Goal: Share content

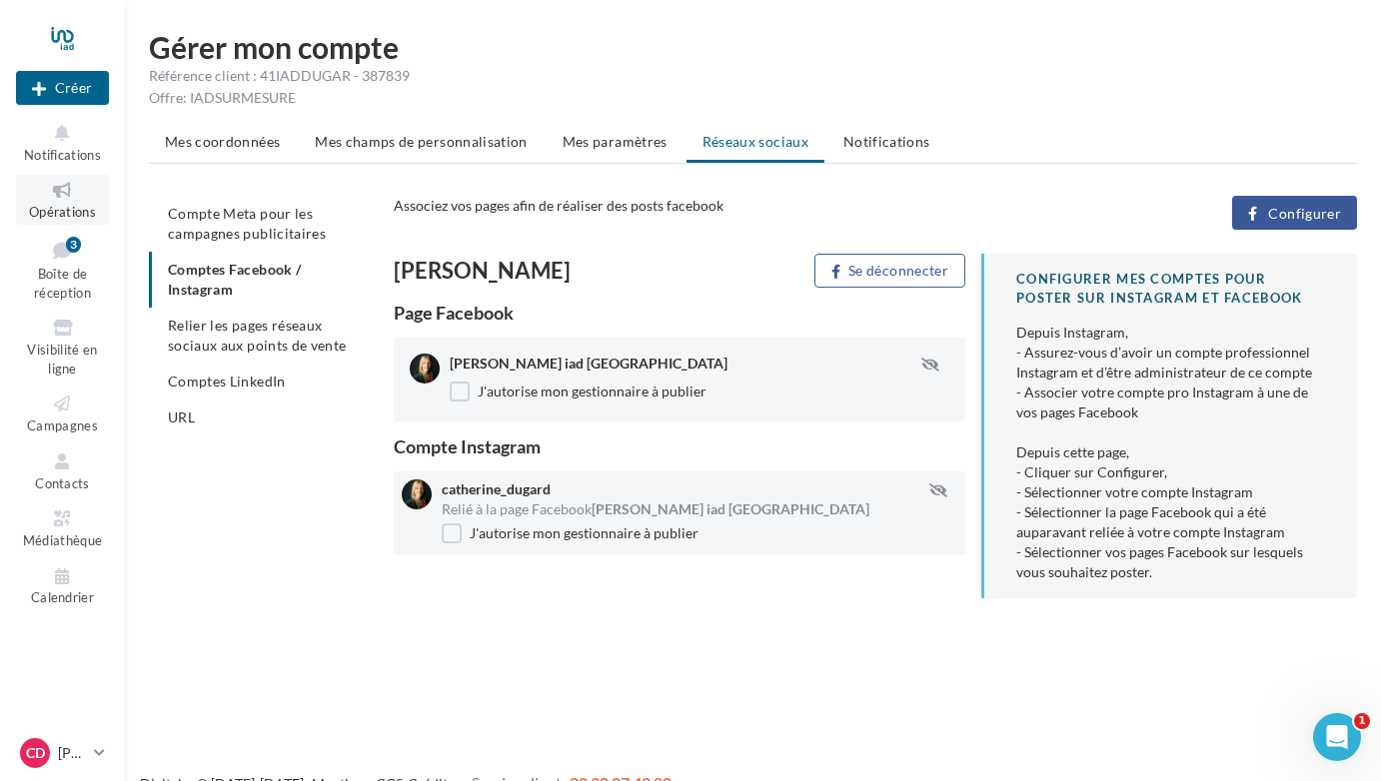
click at [60, 187] on icon at bounding box center [62, 190] width 81 height 23
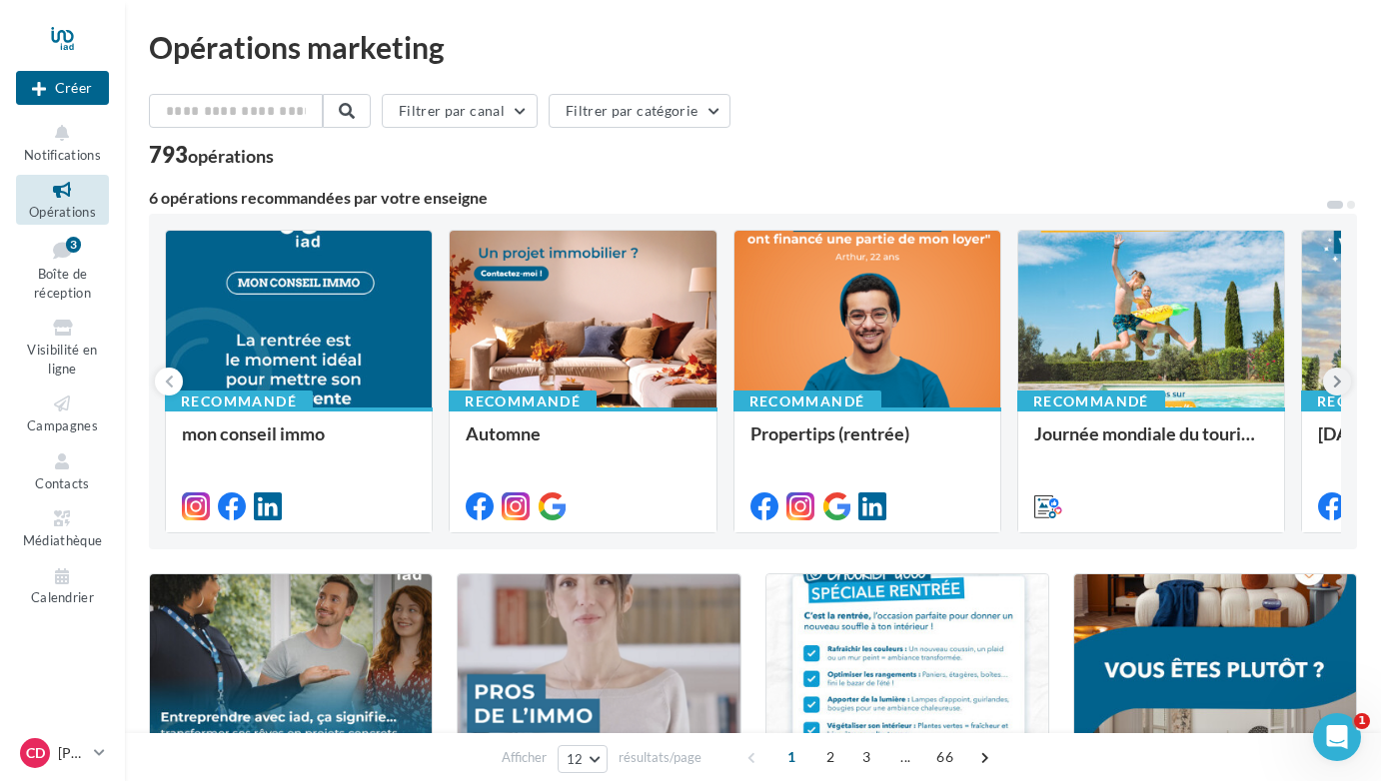
click at [1337, 372] on icon at bounding box center [1337, 382] width 9 height 20
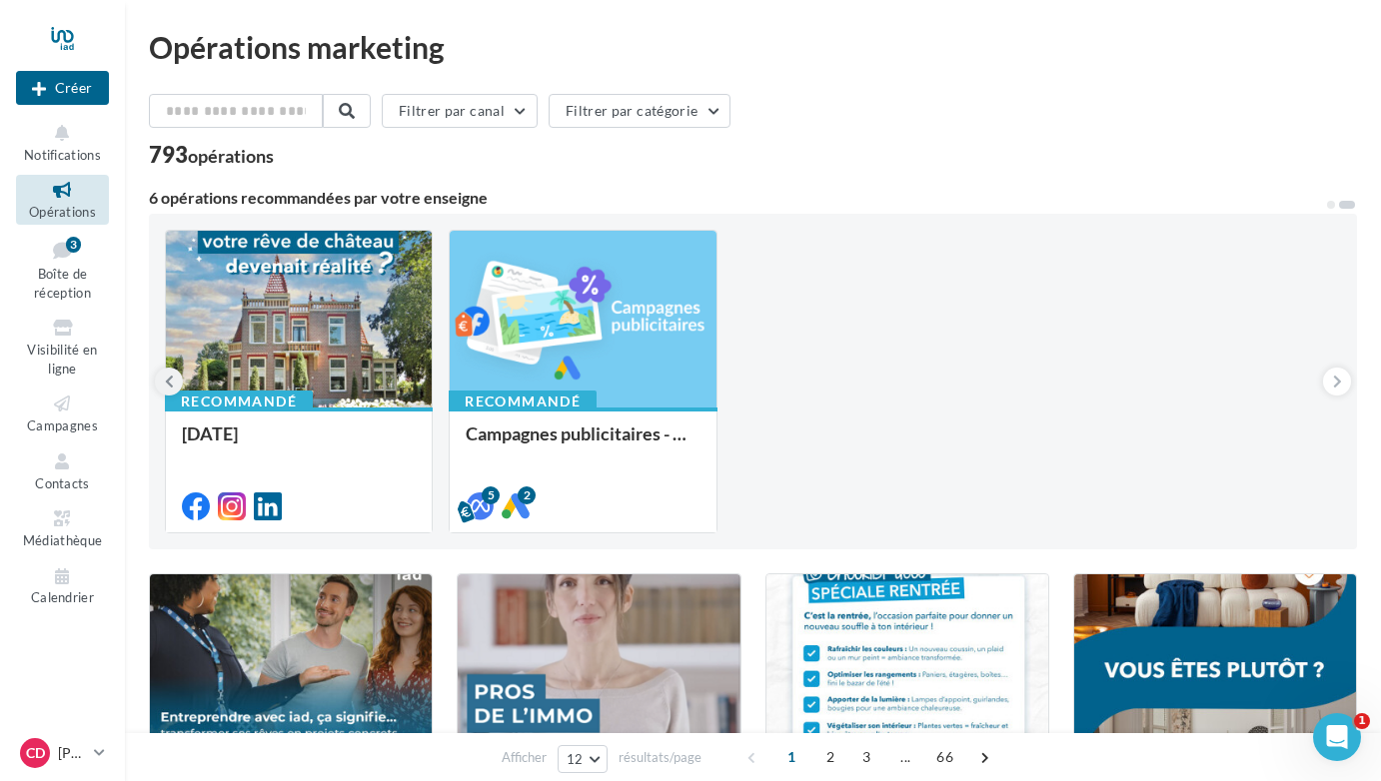
click at [168, 378] on icon at bounding box center [169, 382] width 9 height 20
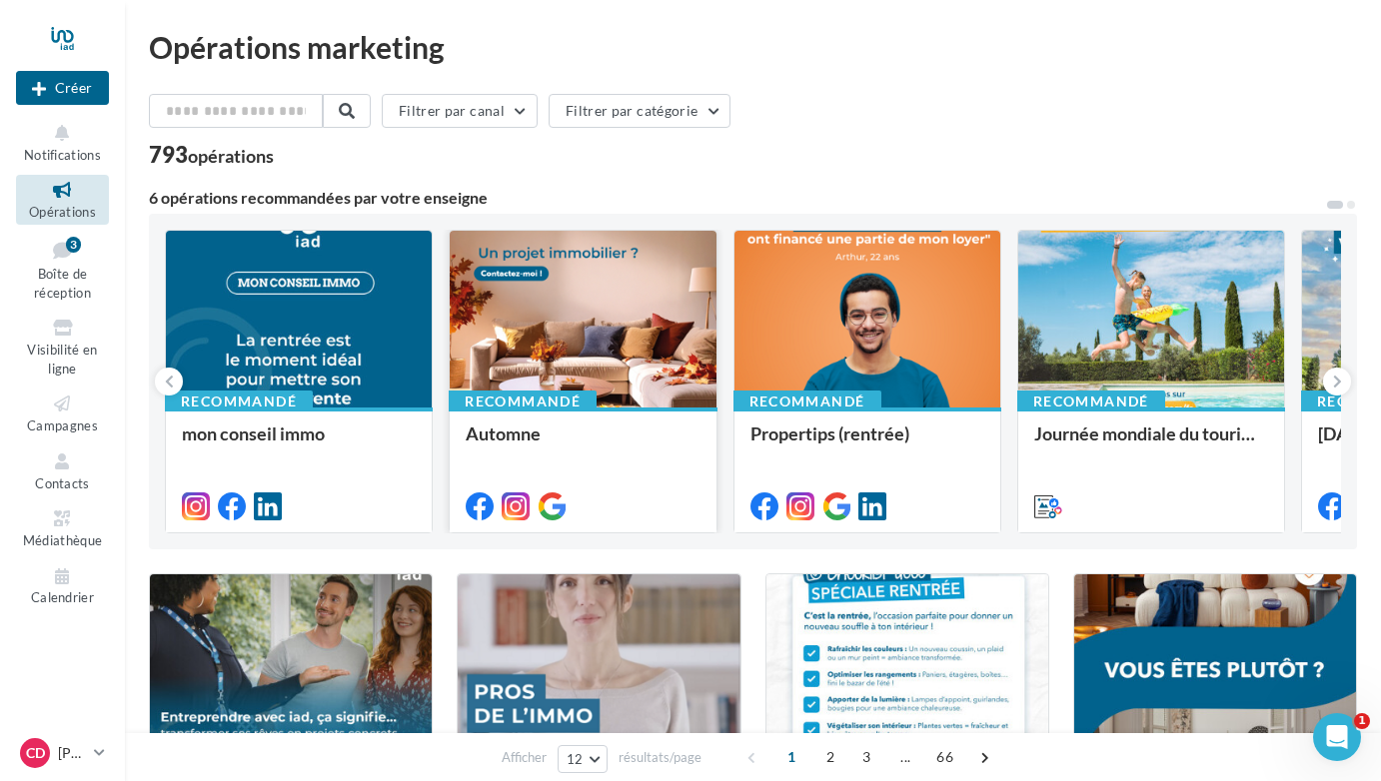
click at [604, 329] on div at bounding box center [583, 320] width 266 height 179
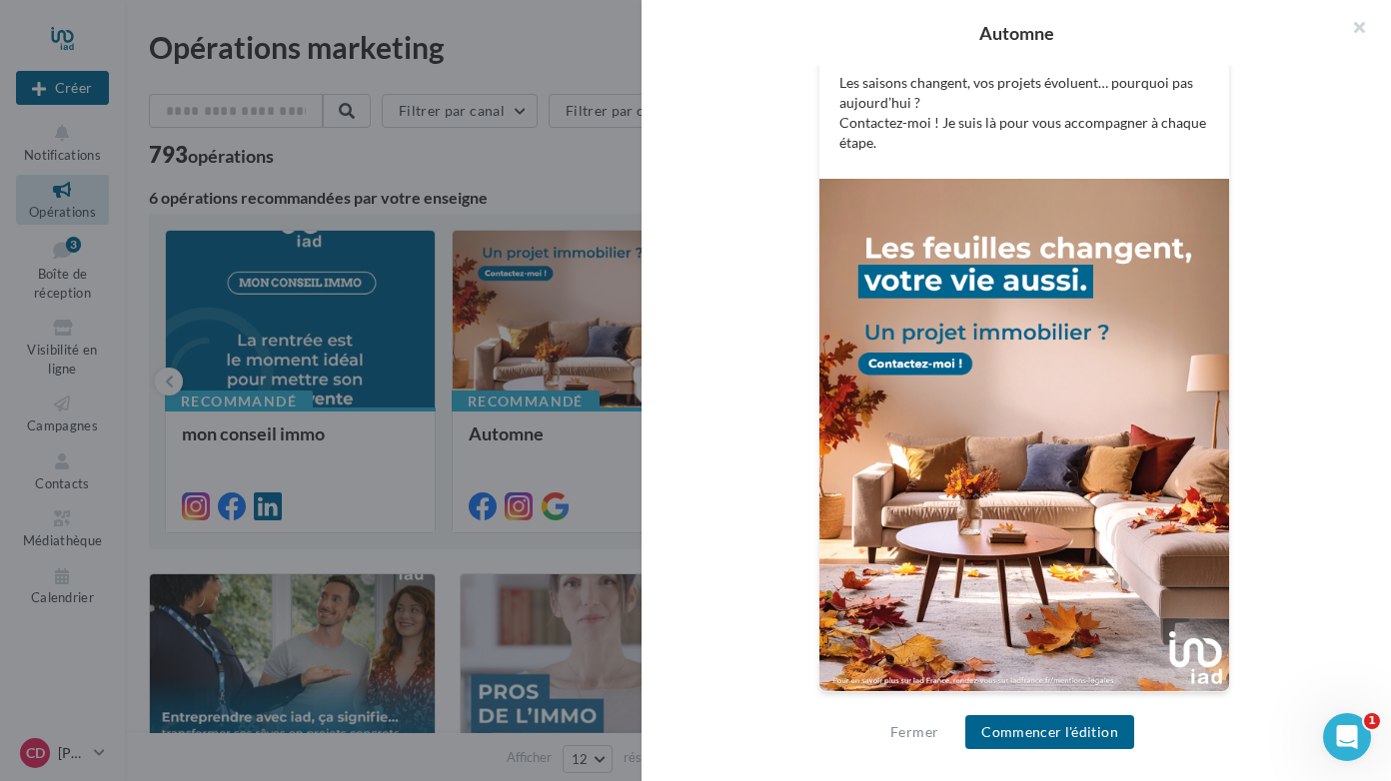
scroll to position [181, 0]
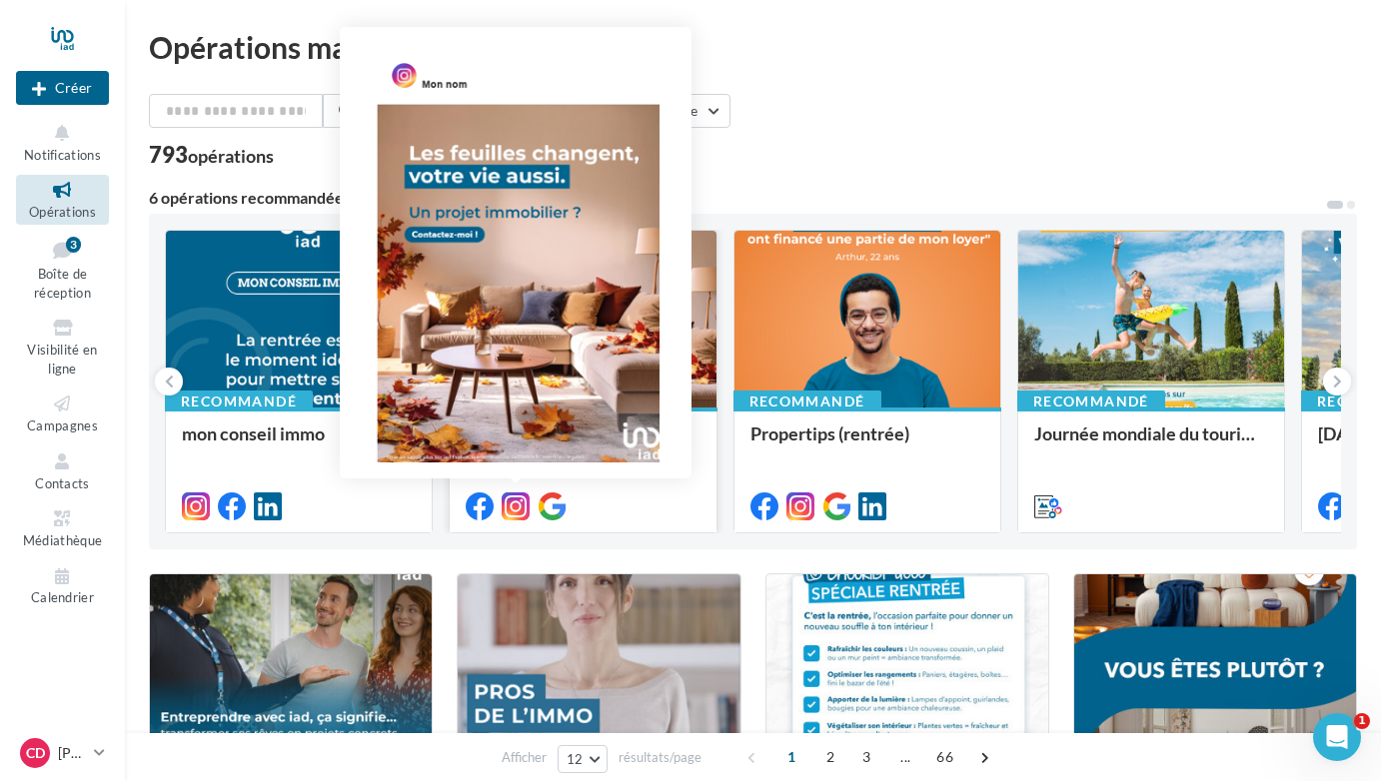
click at [514, 503] on icon at bounding box center [516, 507] width 28 height 28
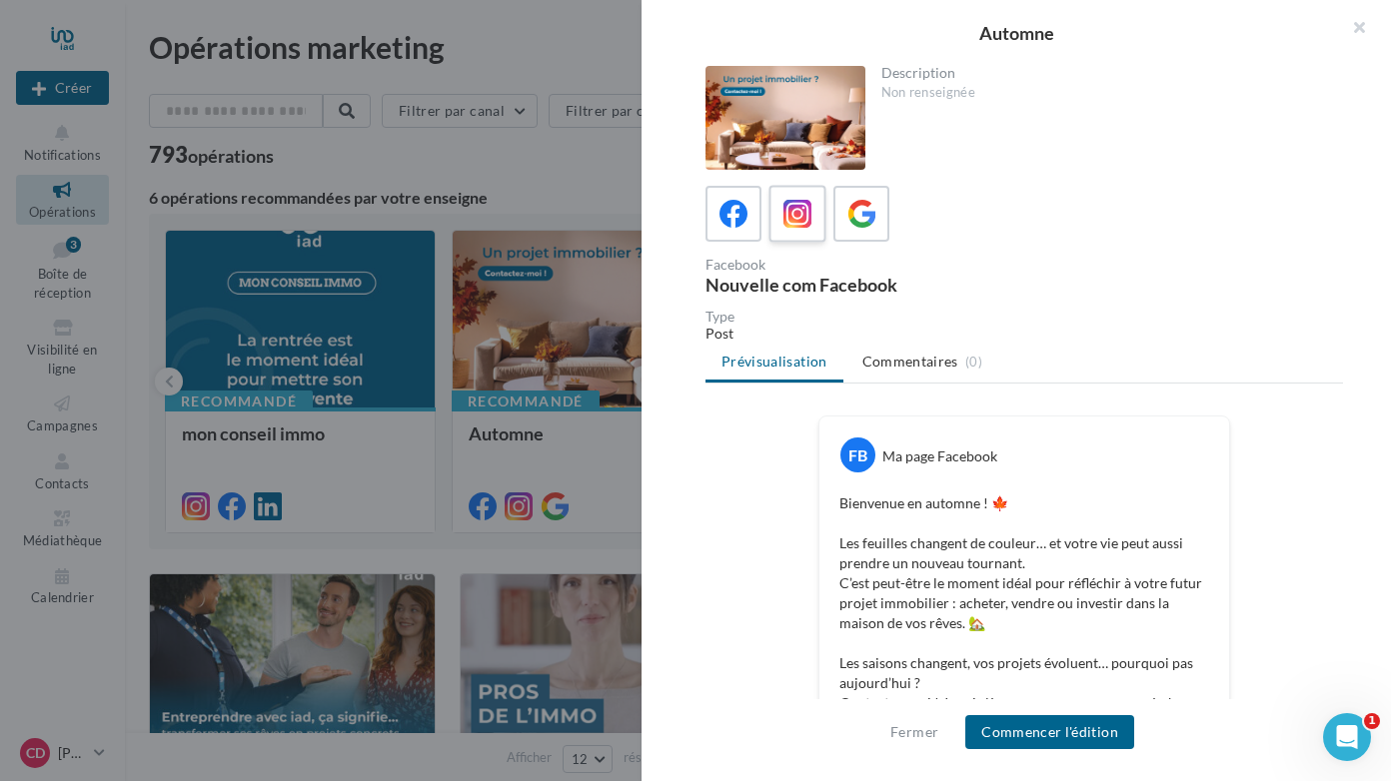
click at [799, 202] on icon at bounding box center [797, 214] width 29 height 29
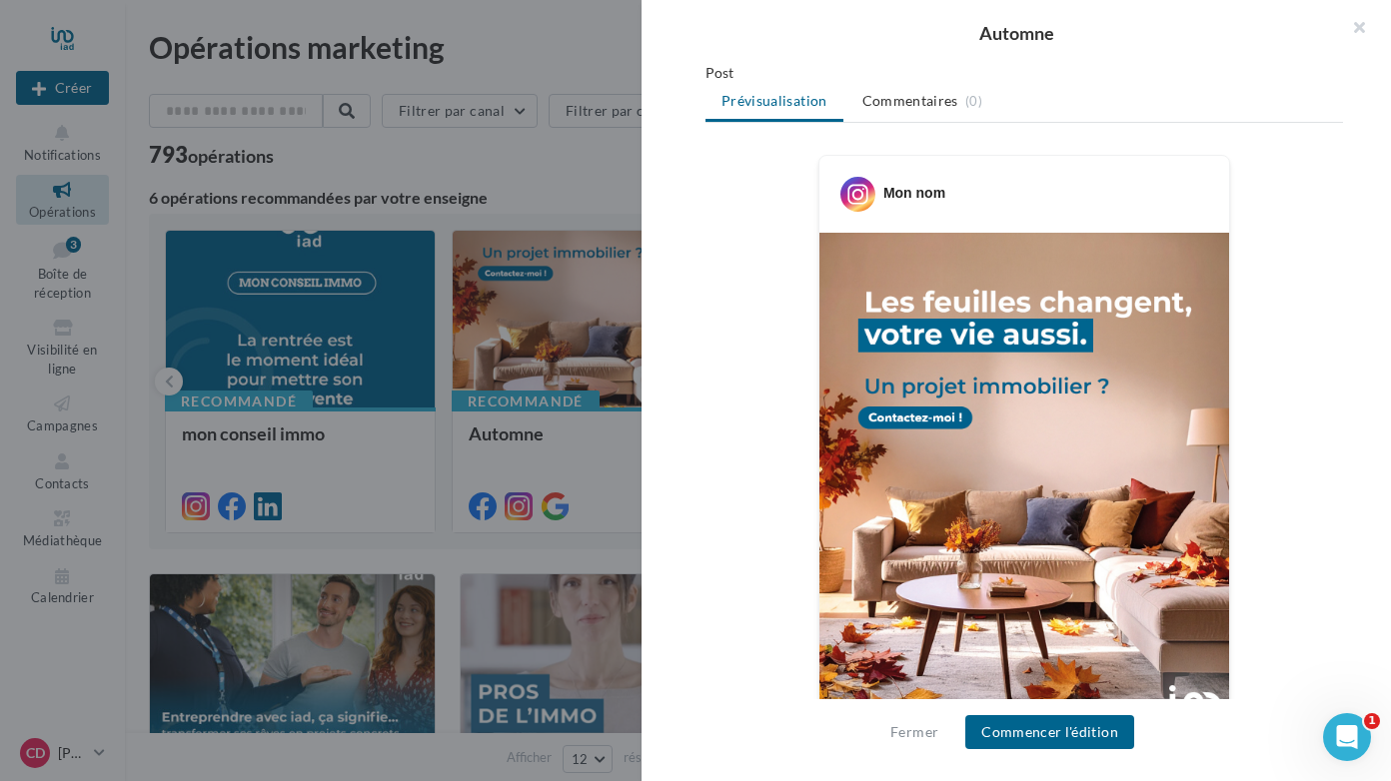
scroll to position [400, 0]
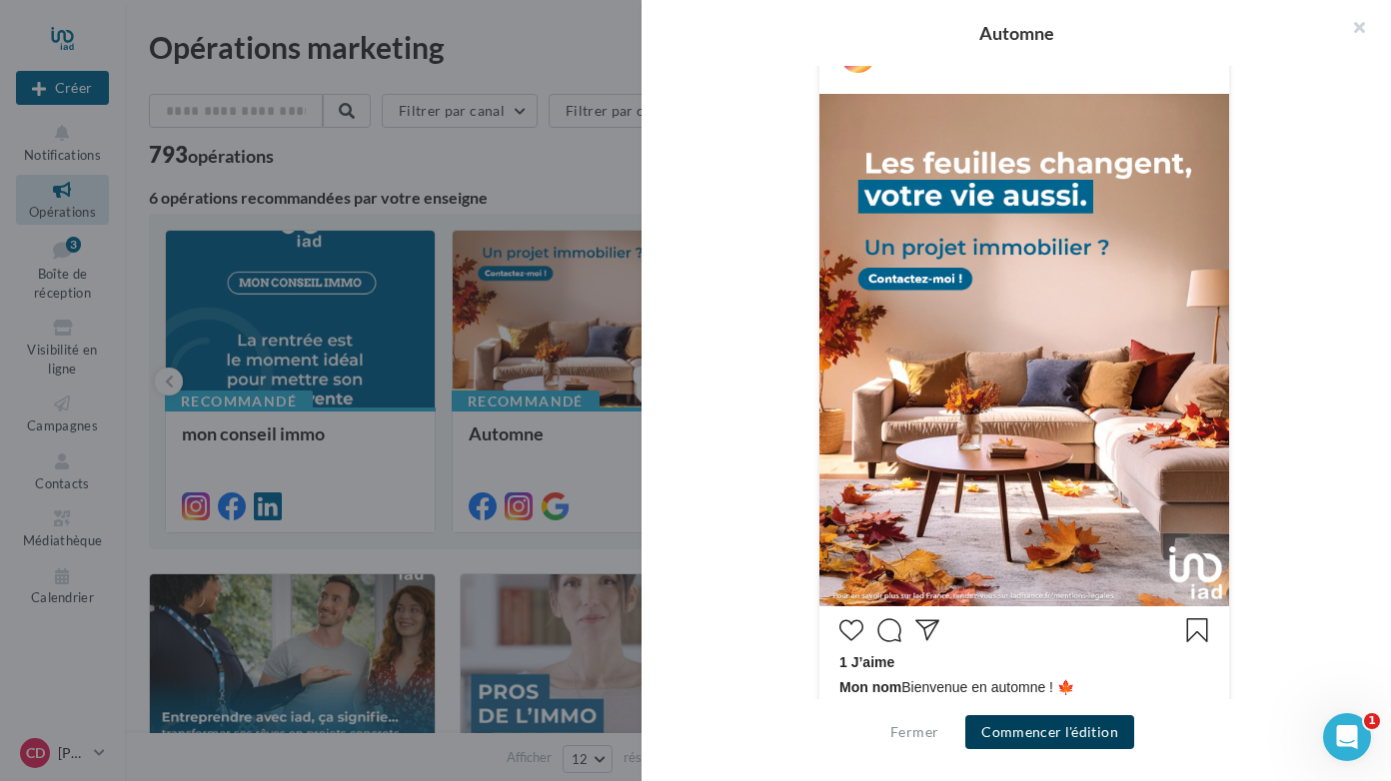
click at [1095, 730] on button "Commencer l'édition" at bounding box center [1049, 732] width 169 height 34
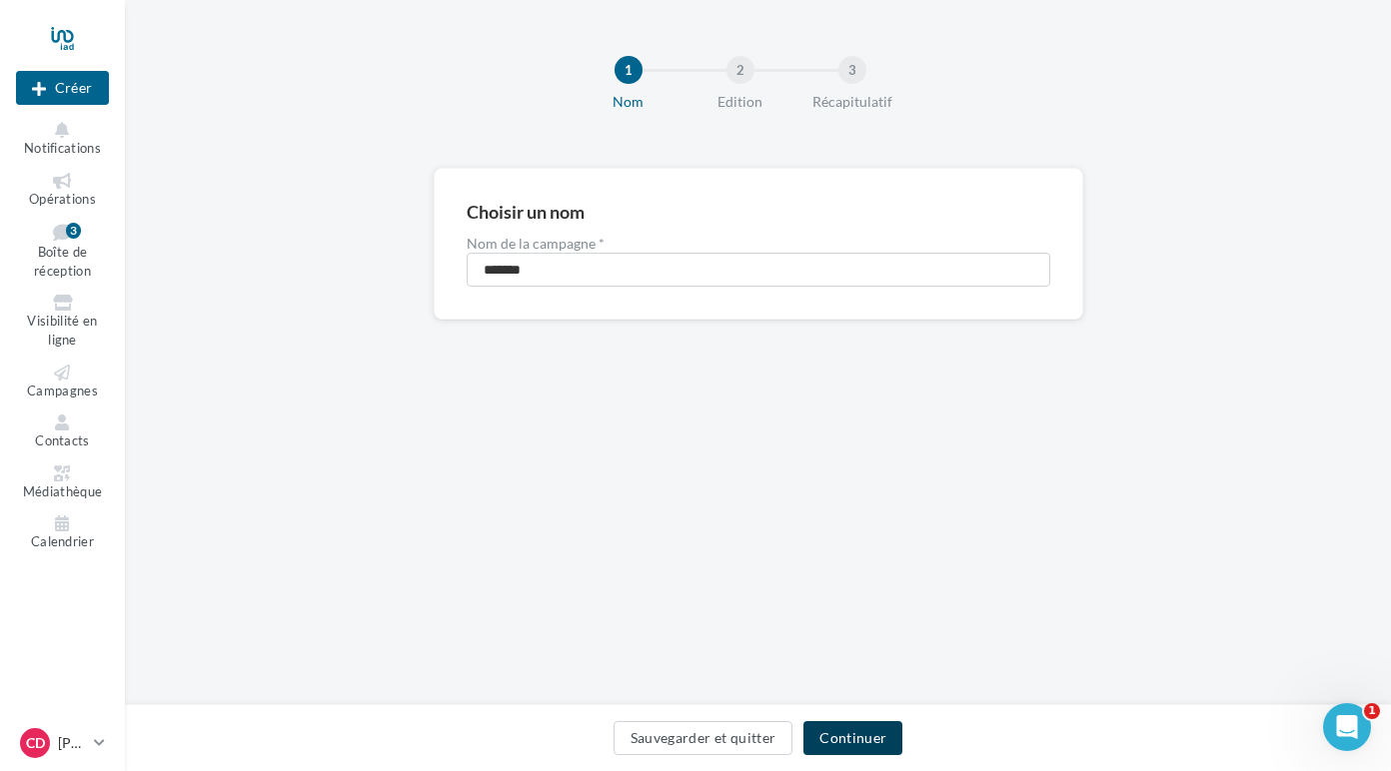
click at [858, 735] on button "Continuer" at bounding box center [852, 738] width 99 height 34
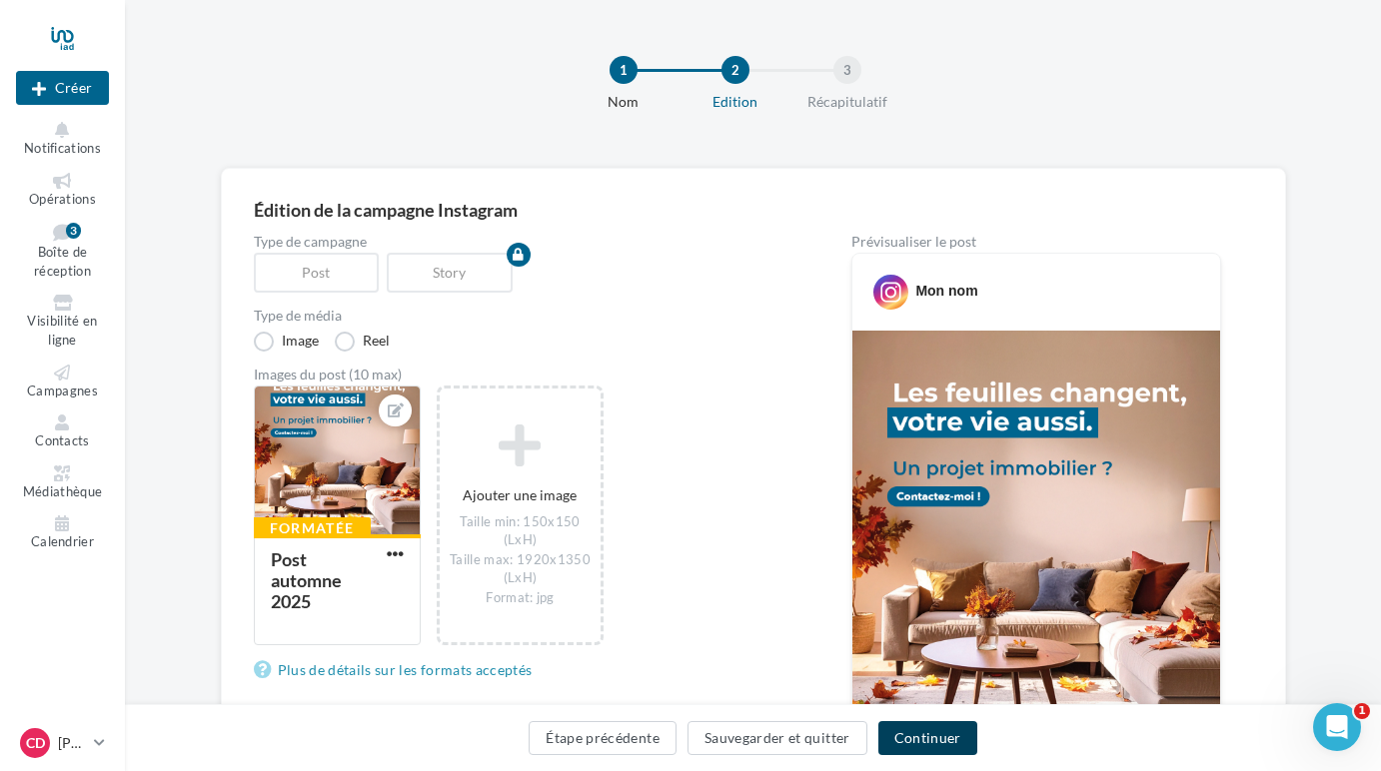
click at [932, 740] on button "Continuer" at bounding box center [927, 738] width 99 height 34
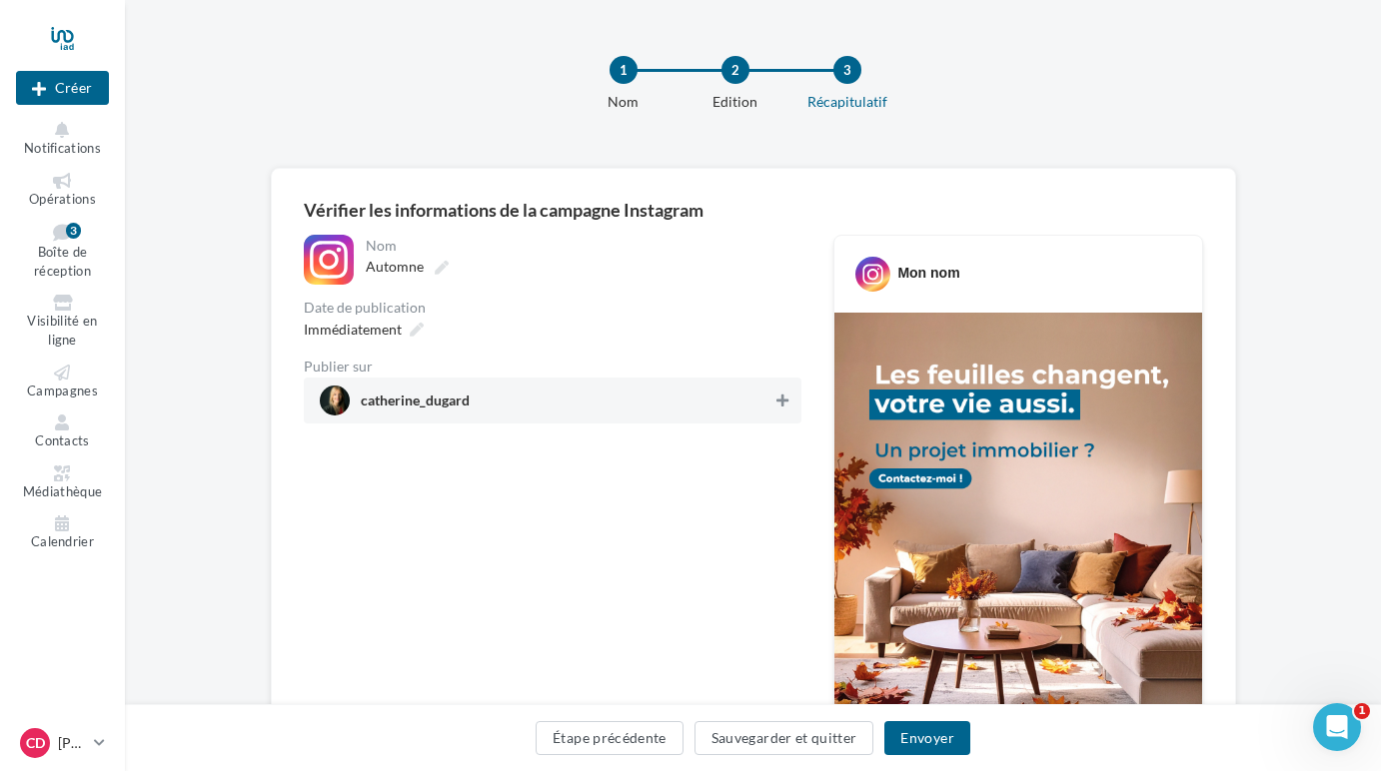
click at [783, 396] on icon at bounding box center [782, 401] width 12 height 14
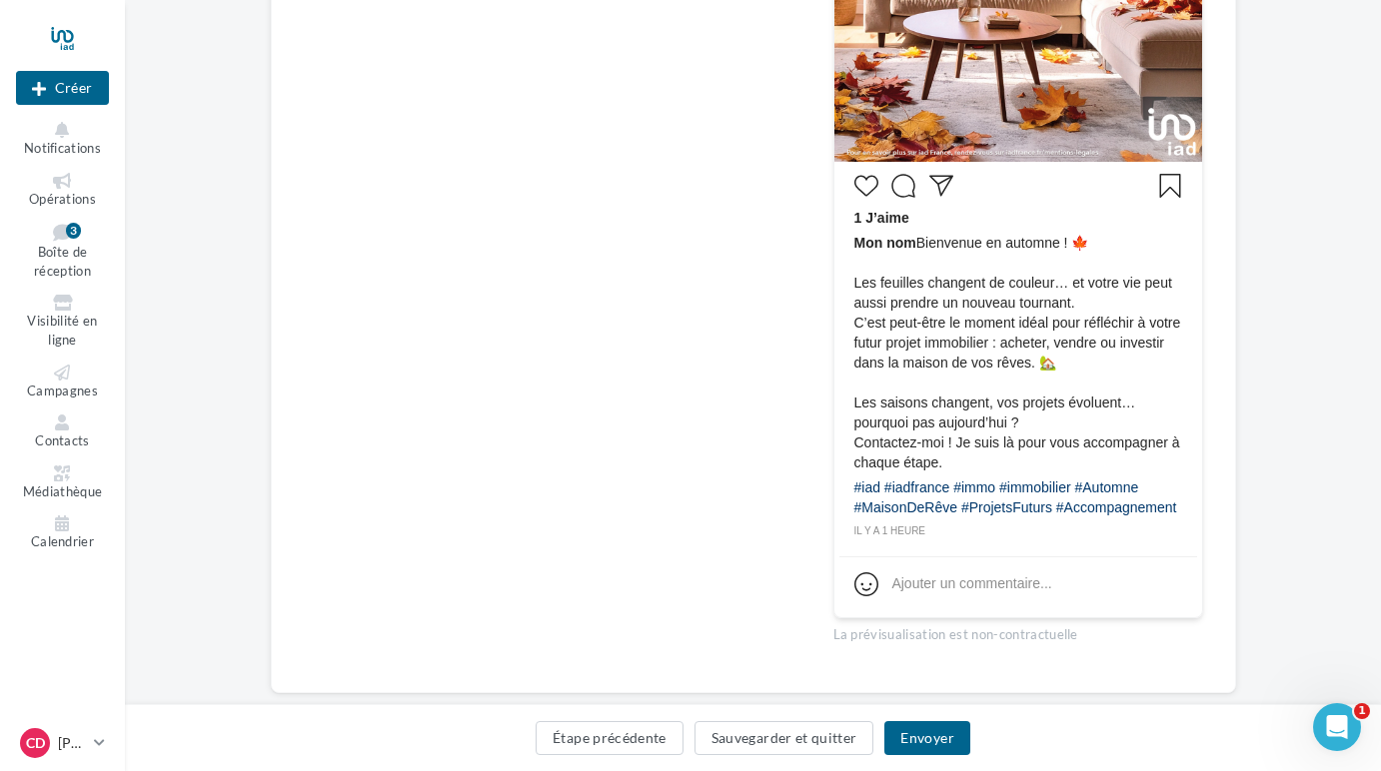
scroll to position [651, 0]
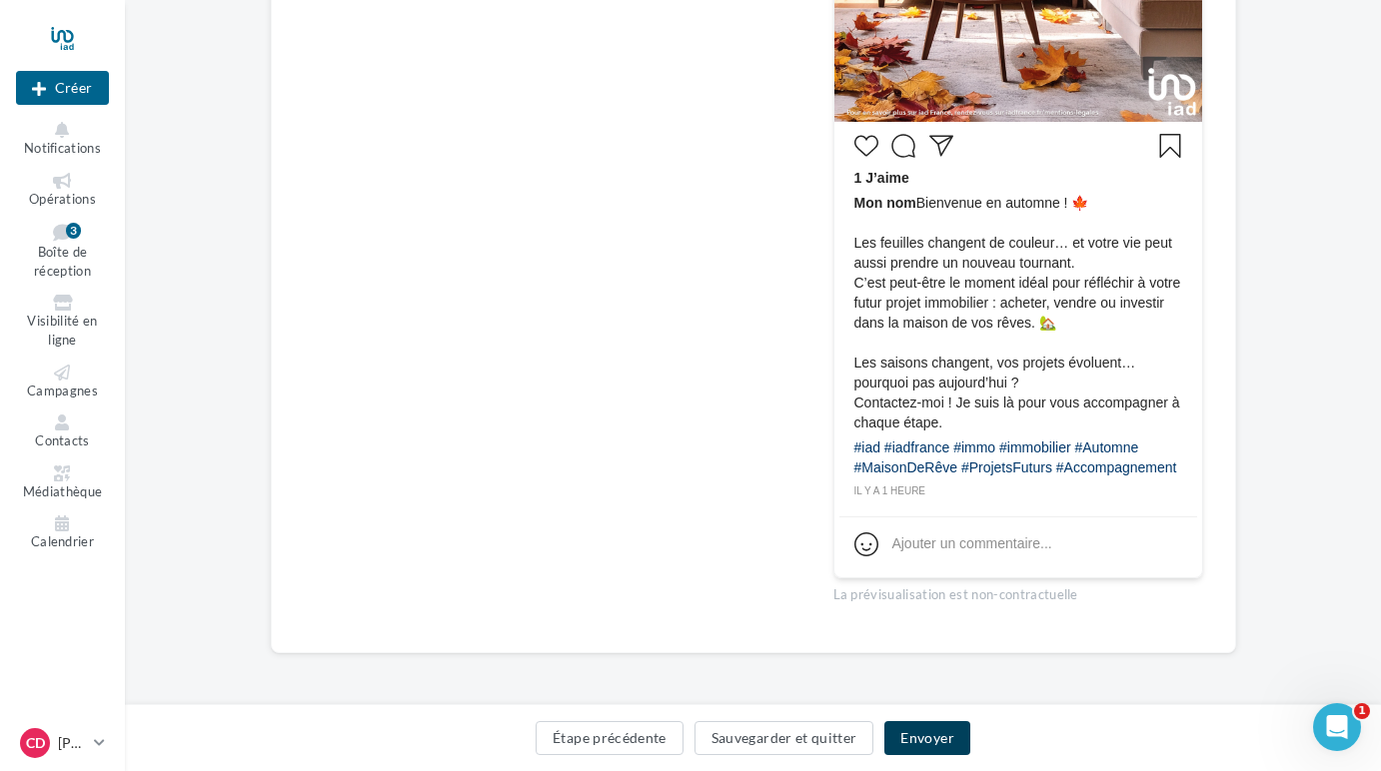
click at [929, 736] on button "Envoyer" at bounding box center [926, 738] width 85 height 34
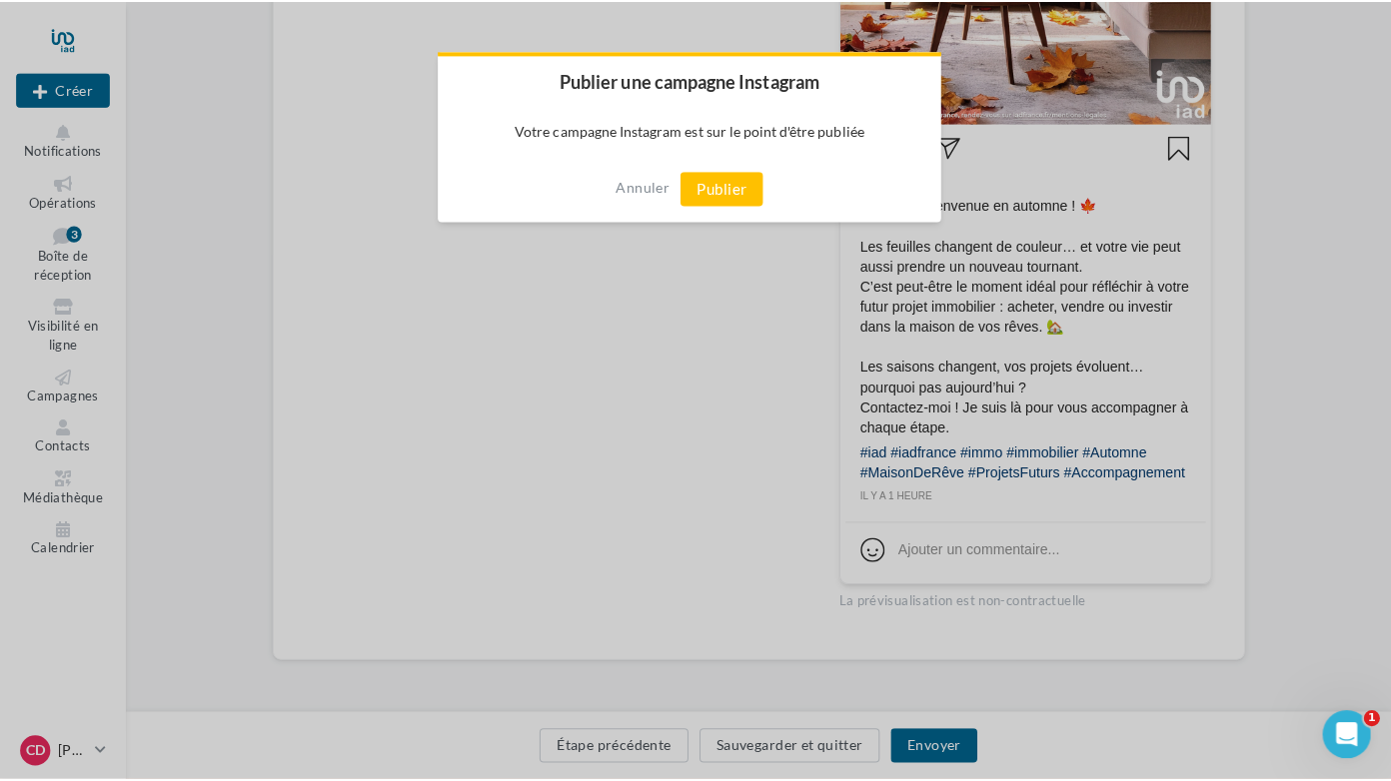
scroll to position [641, 0]
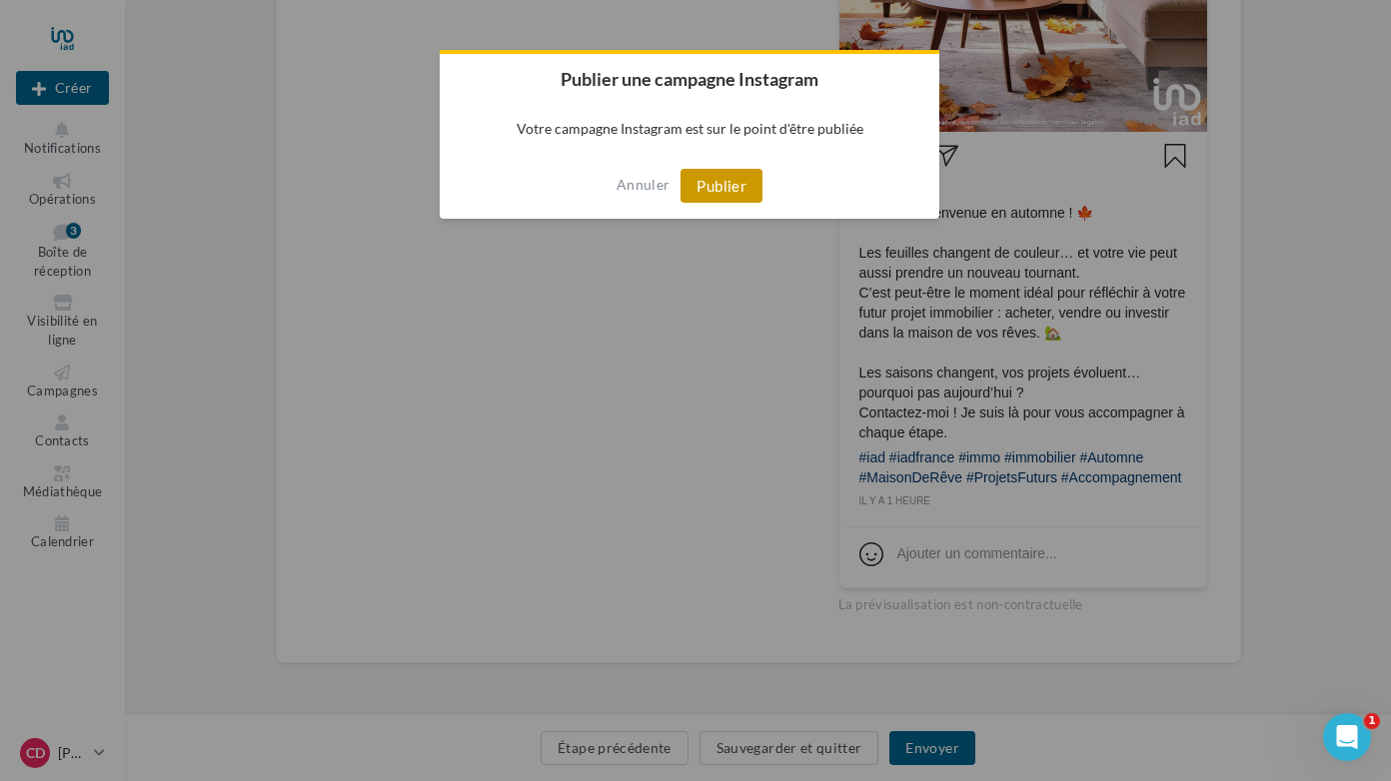
click at [720, 186] on button "Publier" at bounding box center [722, 186] width 82 height 34
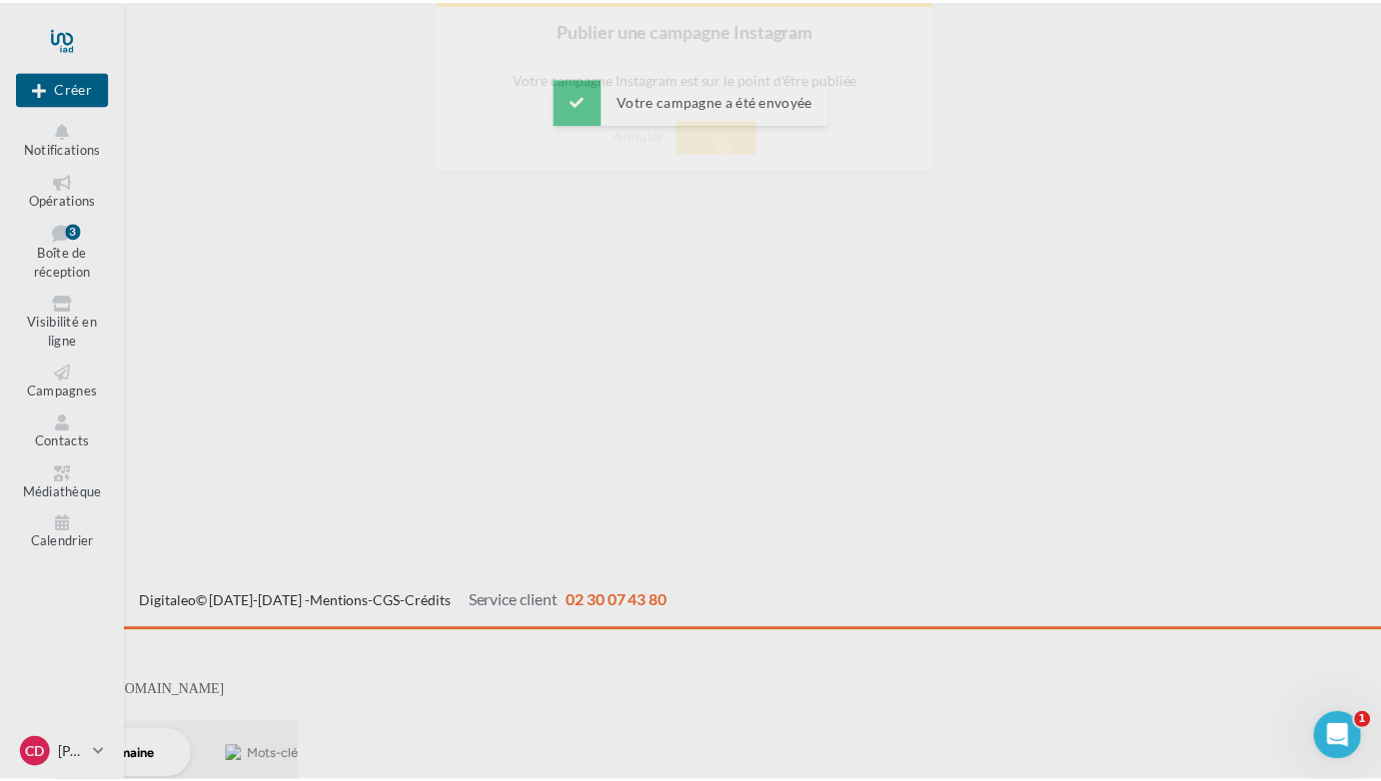
scroll to position [32, 0]
